Goal: Information Seeking & Learning: Check status

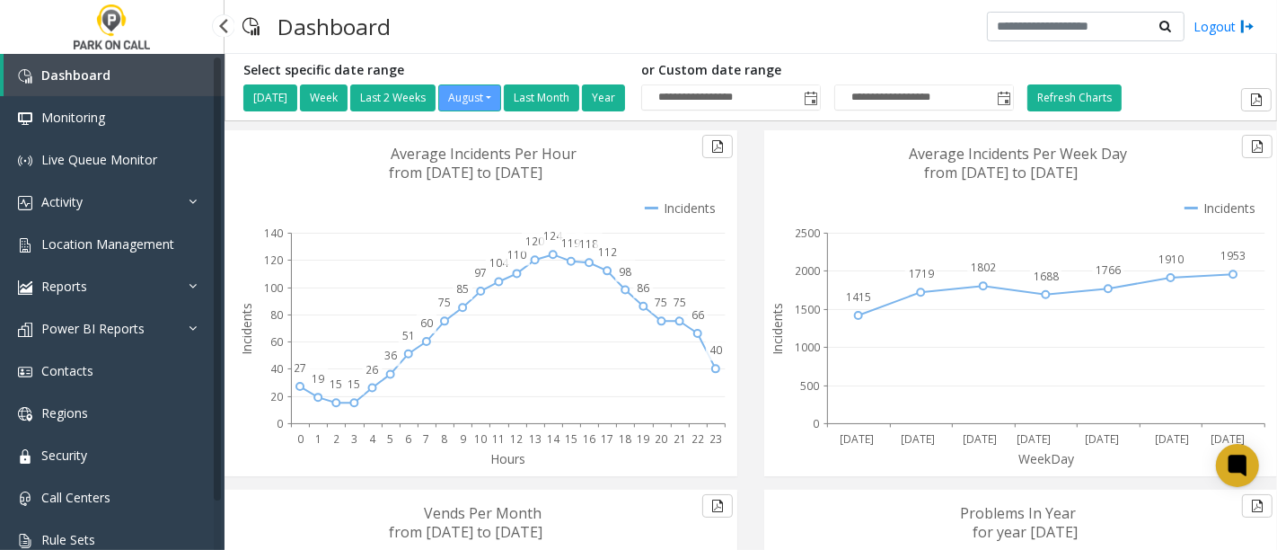
click at [80, 209] on link "Activity" at bounding box center [112, 202] width 225 height 42
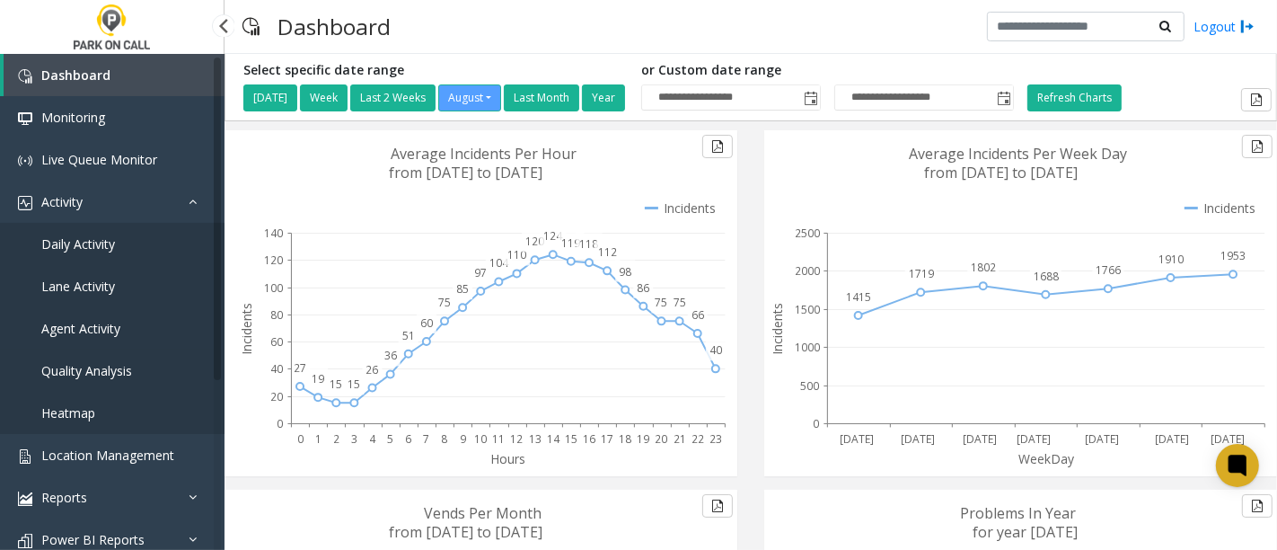
click at [83, 326] on span "Agent Activity" at bounding box center [80, 328] width 79 height 17
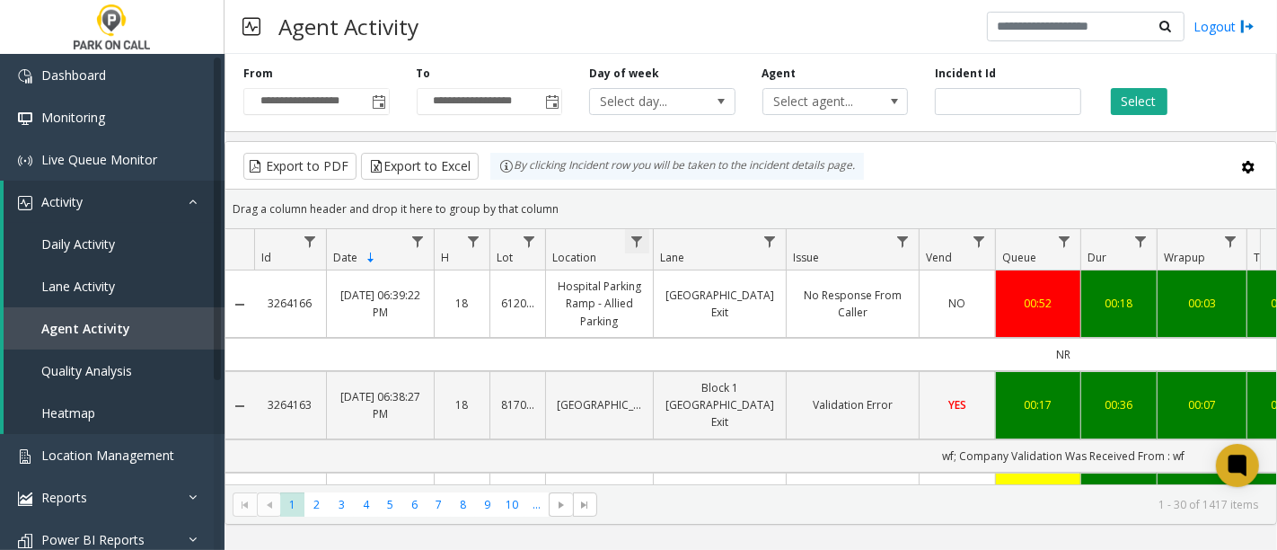
click at [639, 236] on span "Data table" at bounding box center [637, 241] width 14 height 14
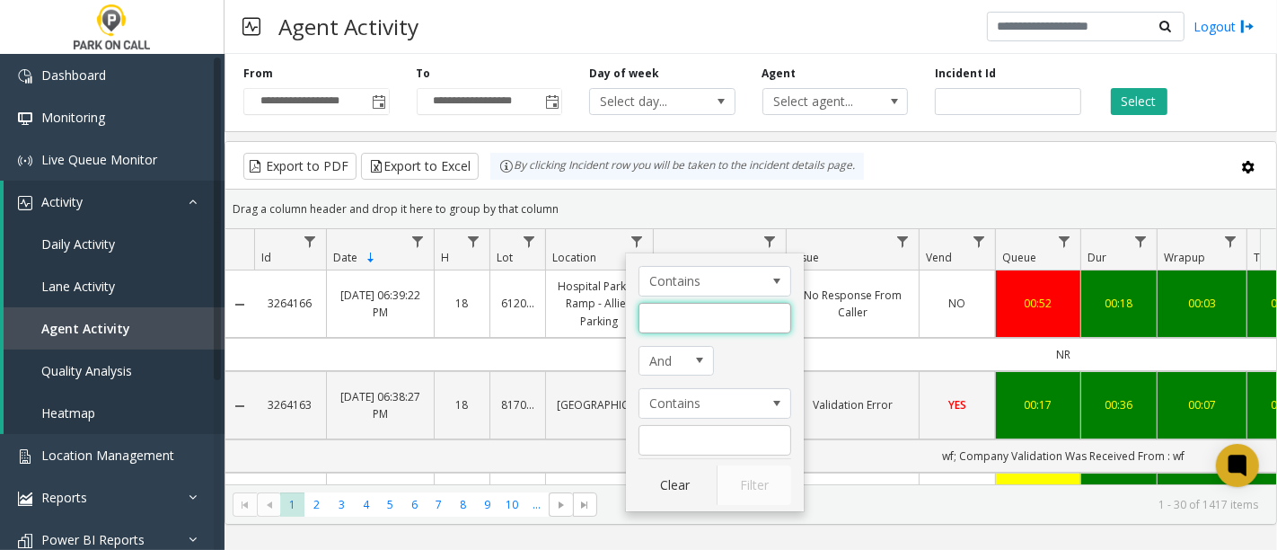
click at [684, 325] on input "Location Filter" at bounding box center [715, 318] width 153 height 31
type input "*****"
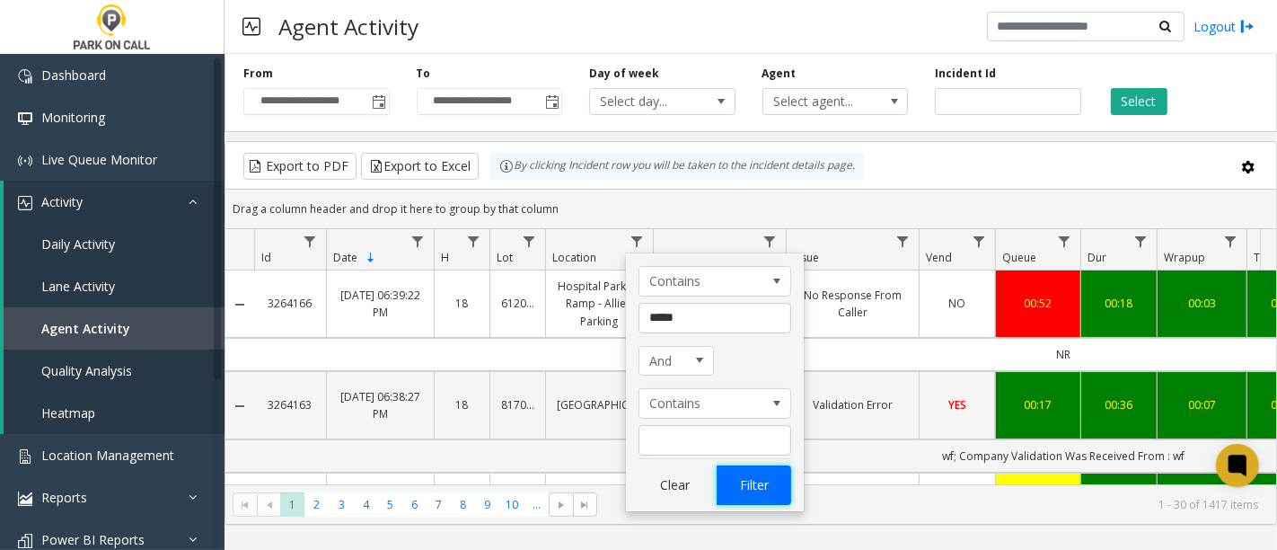
click at [774, 475] on button "Filter" at bounding box center [754, 485] width 74 height 40
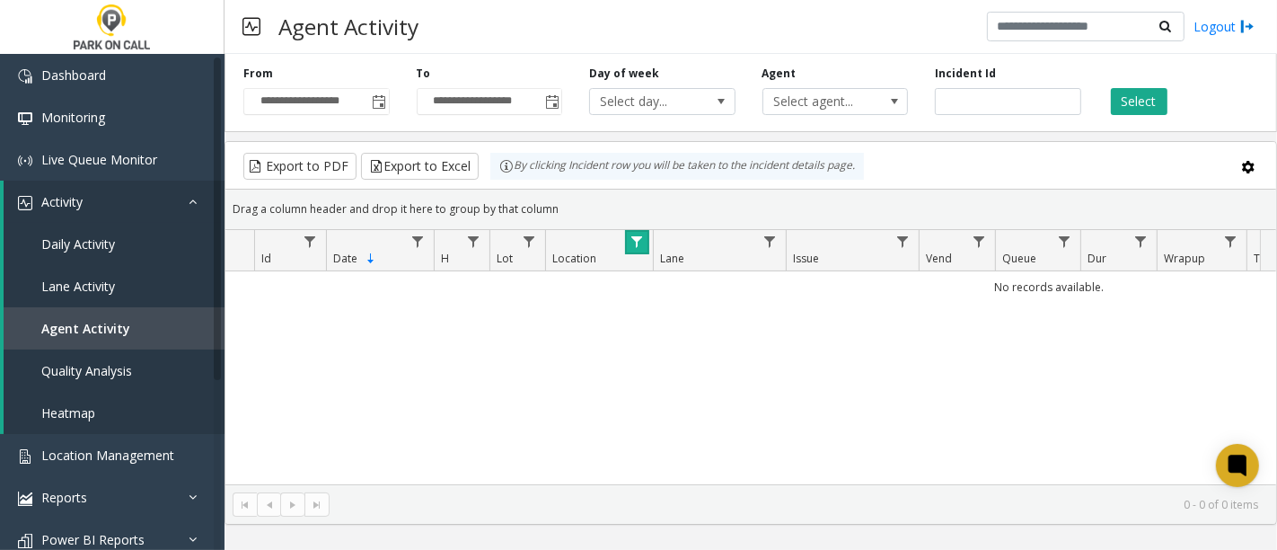
click at [633, 237] on span "Data table" at bounding box center [637, 241] width 14 height 14
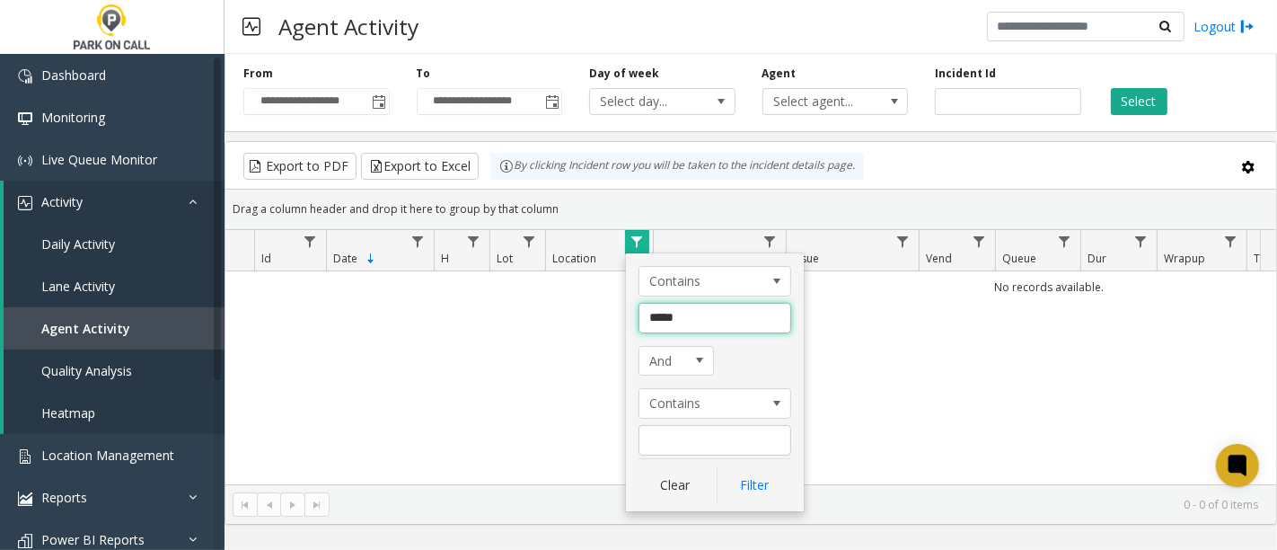
drag, startPoint x: 717, startPoint y: 319, endPoint x: 702, endPoint y: 318, distance: 14.4
click at [716, 319] on input "*****" at bounding box center [715, 318] width 153 height 31
drag, startPoint x: 684, startPoint y: 318, endPoint x: 666, endPoint y: 317, distance: 18.0
click at [666, 317] on input "*****" at bounding box center [715, 318] width 153 height 31
type input "**"
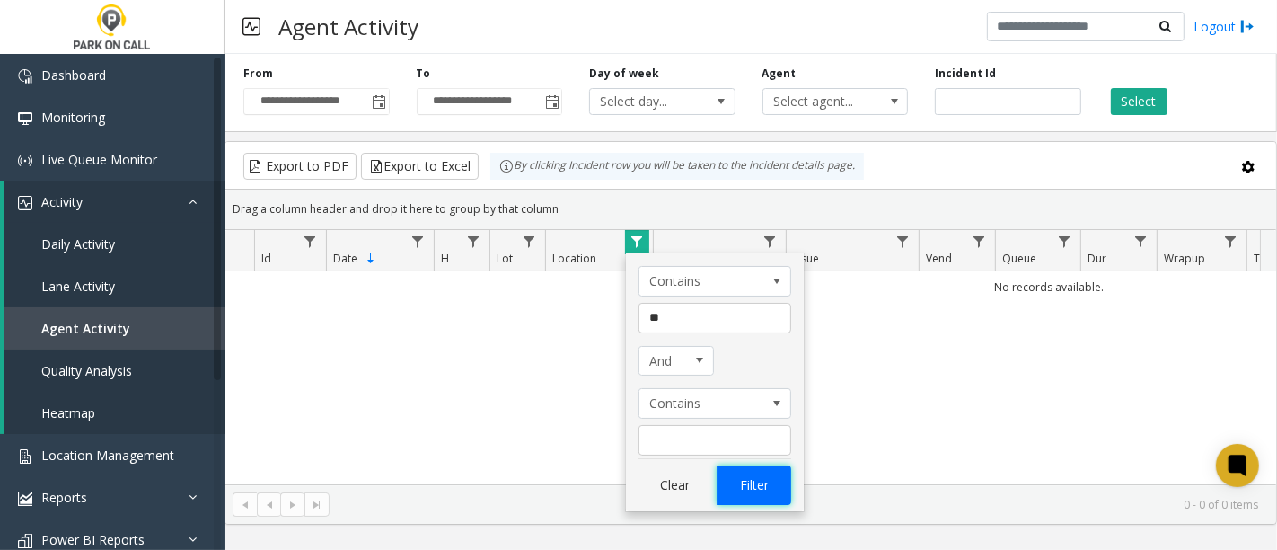
click at [767, 486] on button "Filter" at bounding box center [754, 485] width 74 height 40
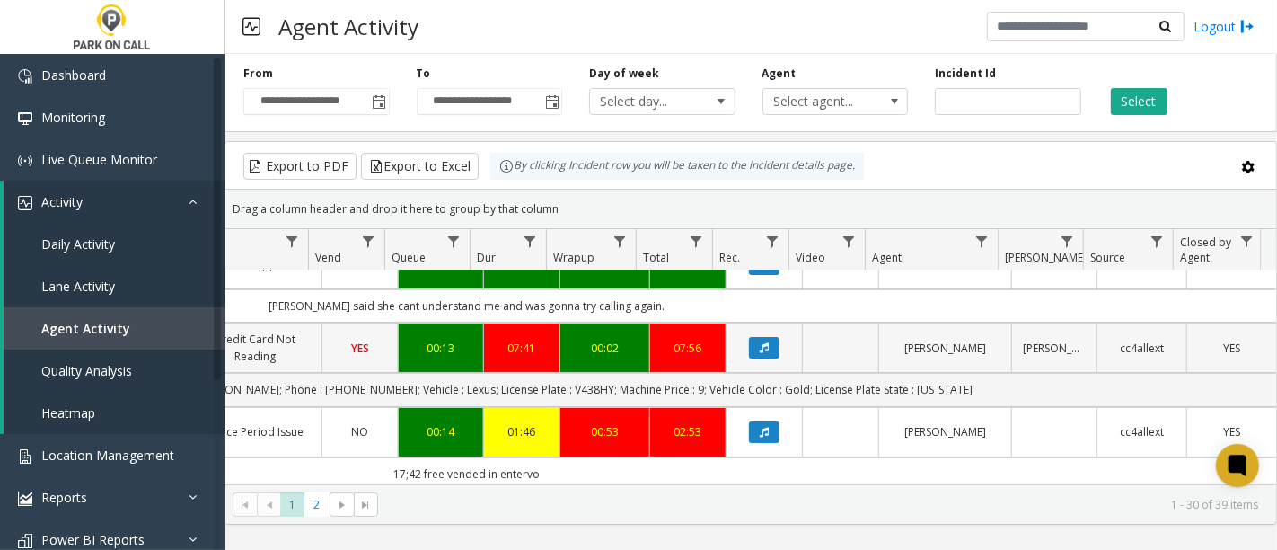
click at [693, 357] on div "07:56" at bounding box center [688, 348] width 54 height 17
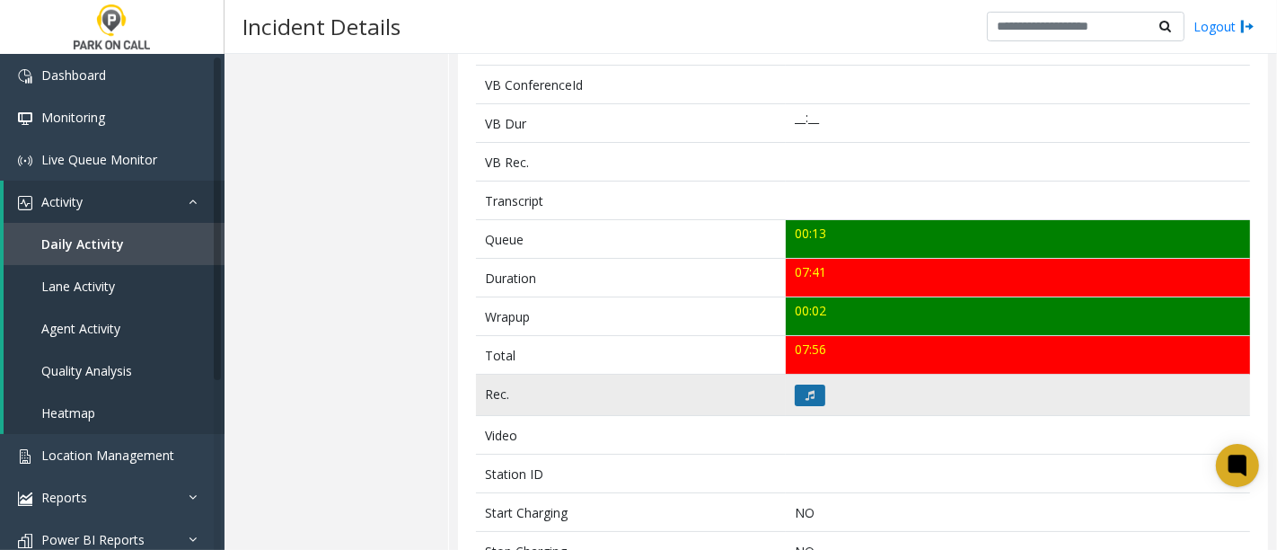
click at [795, 384] on button at bounding box center [810, 395] width 31 height 22
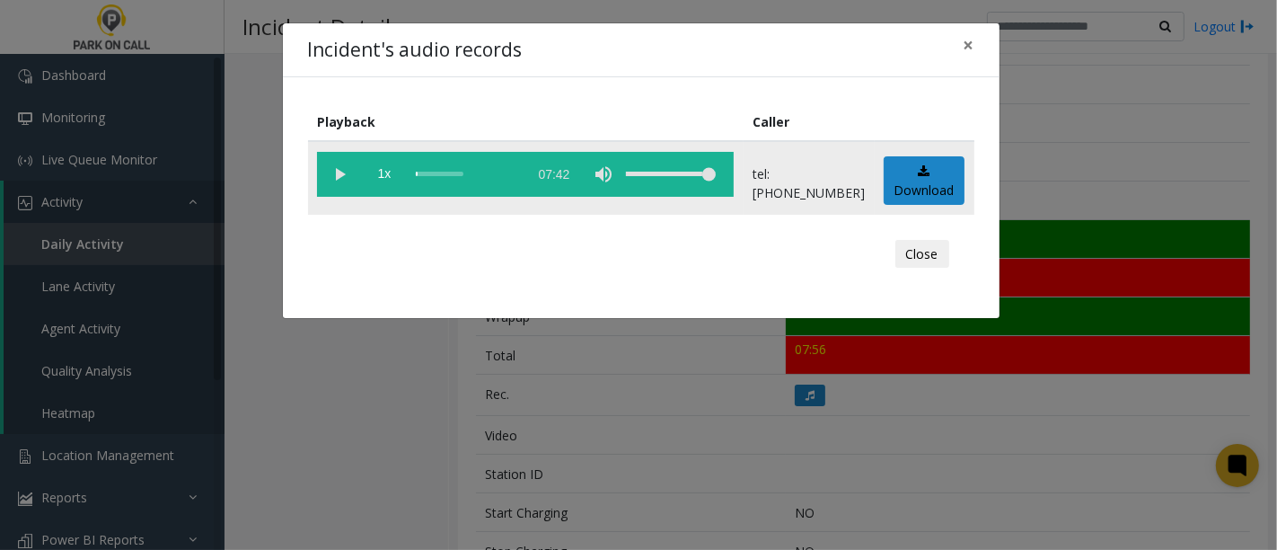
click at [341, 173] on vg-play-pause at bounding box center [339, 174] width 45 height 45
click at [435, 172] on div "scrub bar" at bounding box center [467, 174] width 102 height 45
click at [456, 172] on div "scrub bar" at bounding box center [467, 174] width 102 height 45
click at [465, 172] on div "scrub bar" at bounding box center [467, 174] width 102 height 45
click at [463, 172] on div "scrub bar" at bounding box center [467, 174] width 102 height 45
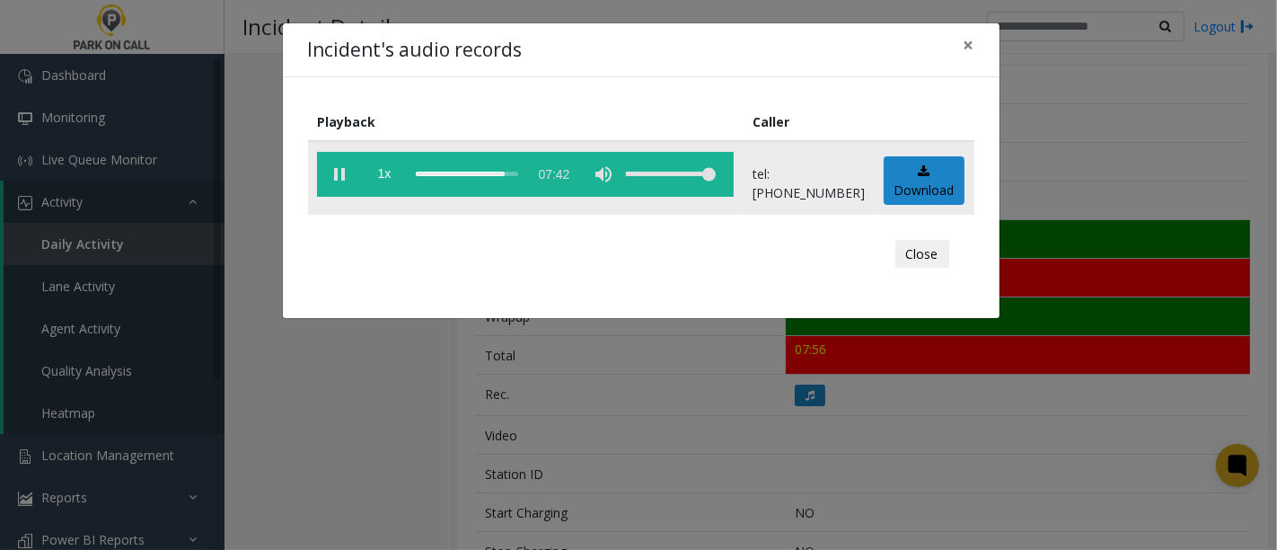
click at [457, 172] on div "scrub bar" at bounding box center [467, 174] width 102 height 45
click at [339, 173] on vg-play-pause at bounding box center [339, 174] width 45 height 45
drag, startPoint x: 967, startPoint y: 41, endPoint x: 851, endPoint y: 18, distance: 119.1
click at [964, 40] on span "×" at bounding box center [969, 44] width 11 height 25
